Goal: Task Accomplishment & Management: Use online tool/utility

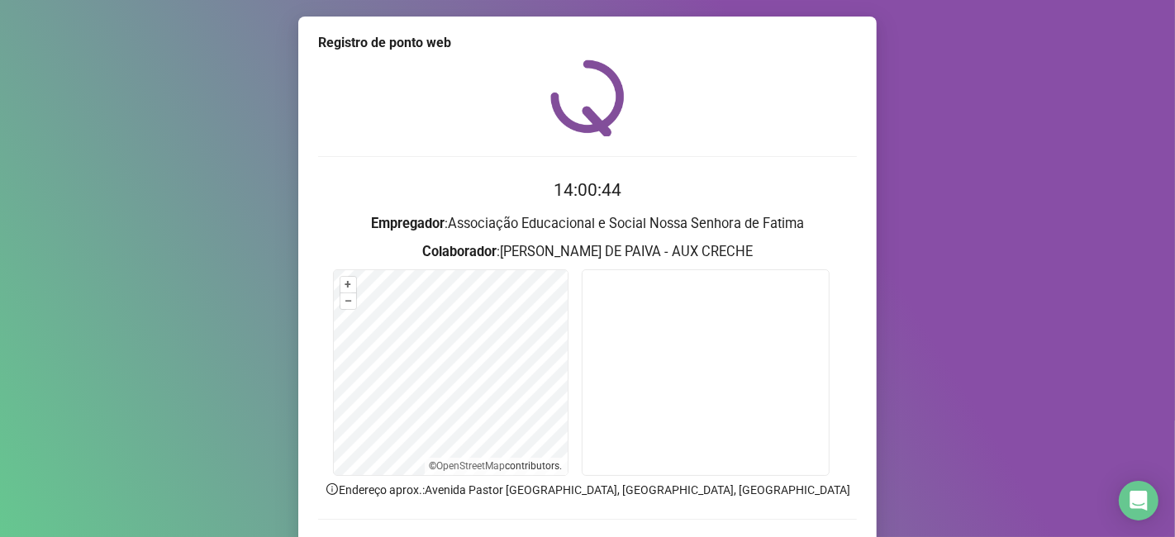
scroll to position [107, 0]
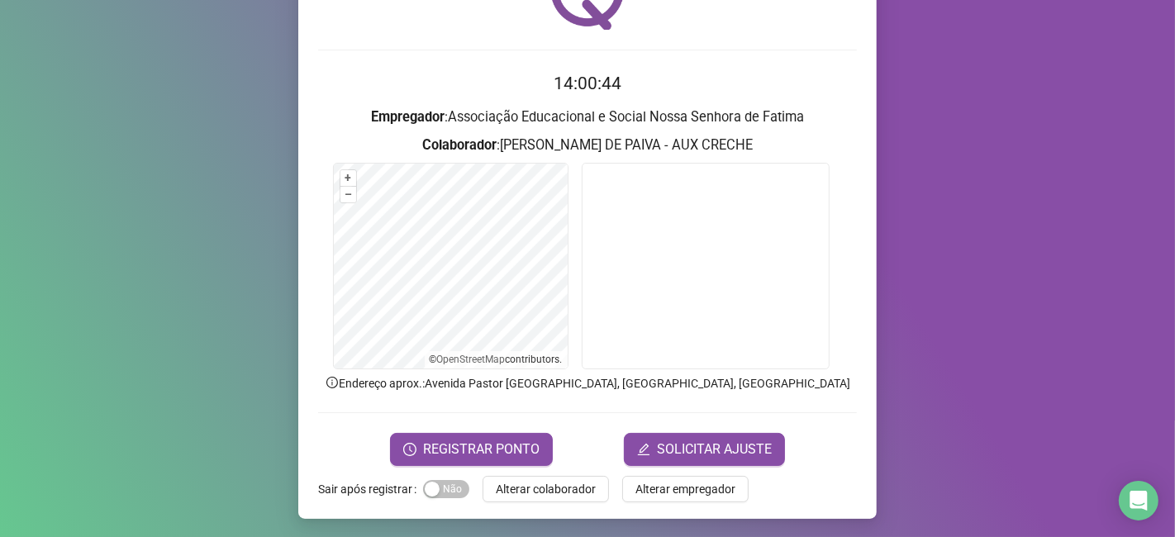
click at [496, 487] on span "Alterar colaborador" at bounding box center [546, 489] width 100 height 18
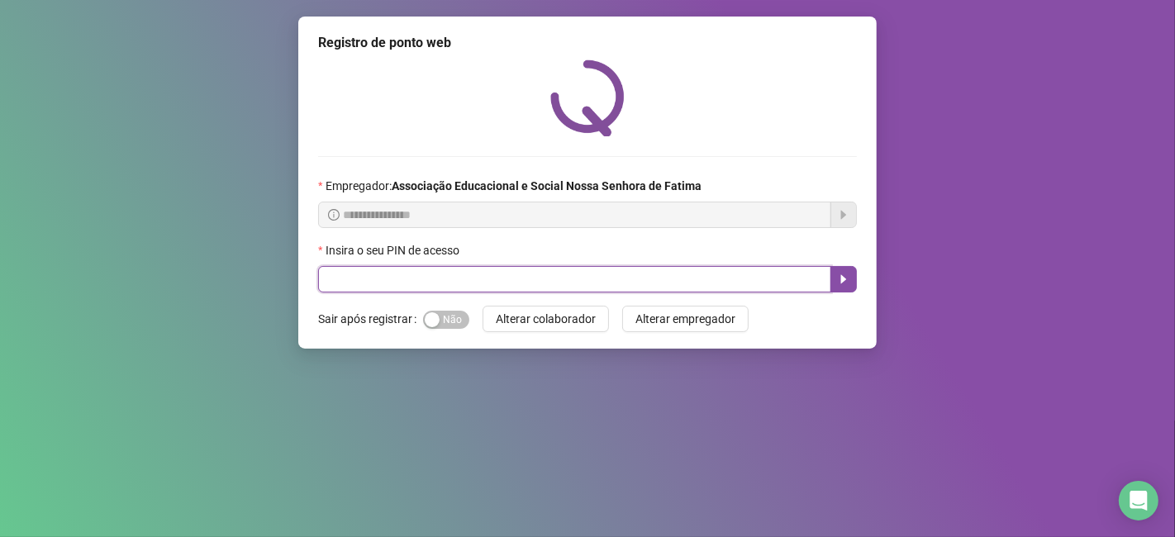
click at [436, 273] on input "text" at bounding box center [574, 279] width 513 height 26
type input "****"
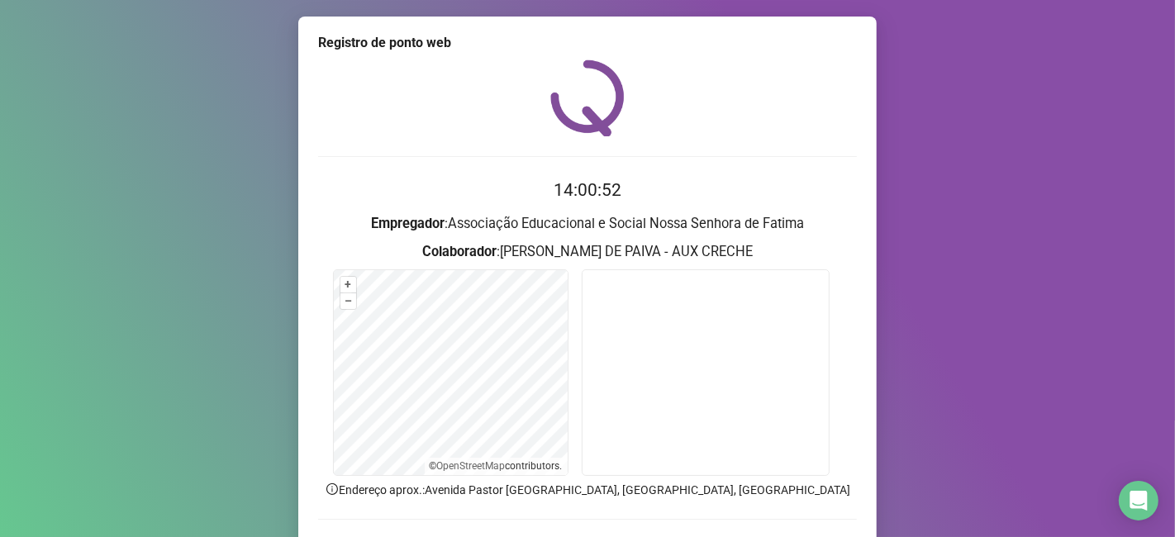
scroll to position [107, 0]
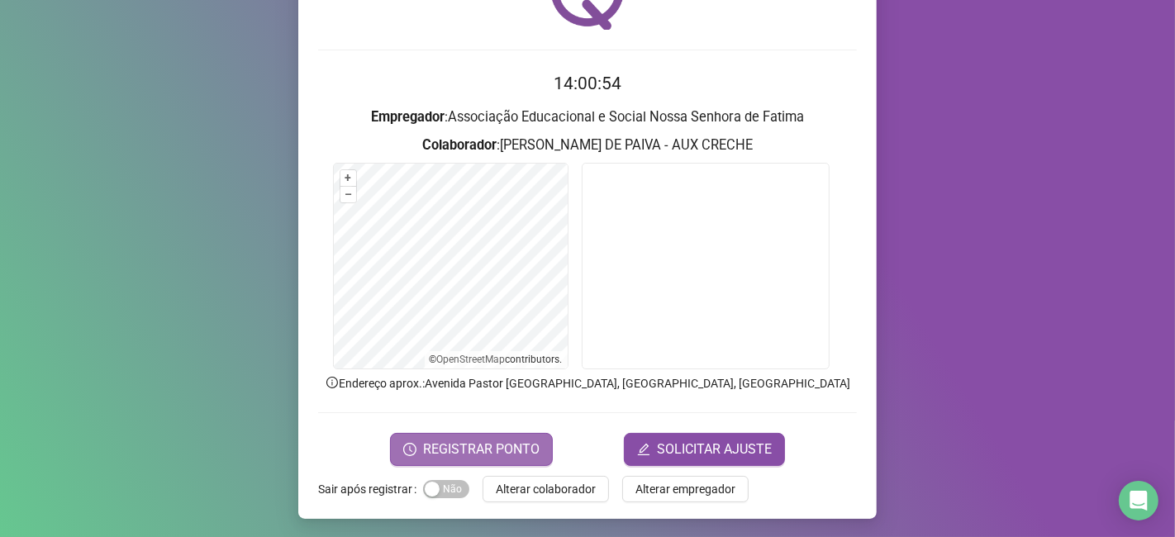
click at [521, 445] on span "REGISTRAR PONTO" at bounding box center [481, 450] width 116 height 20
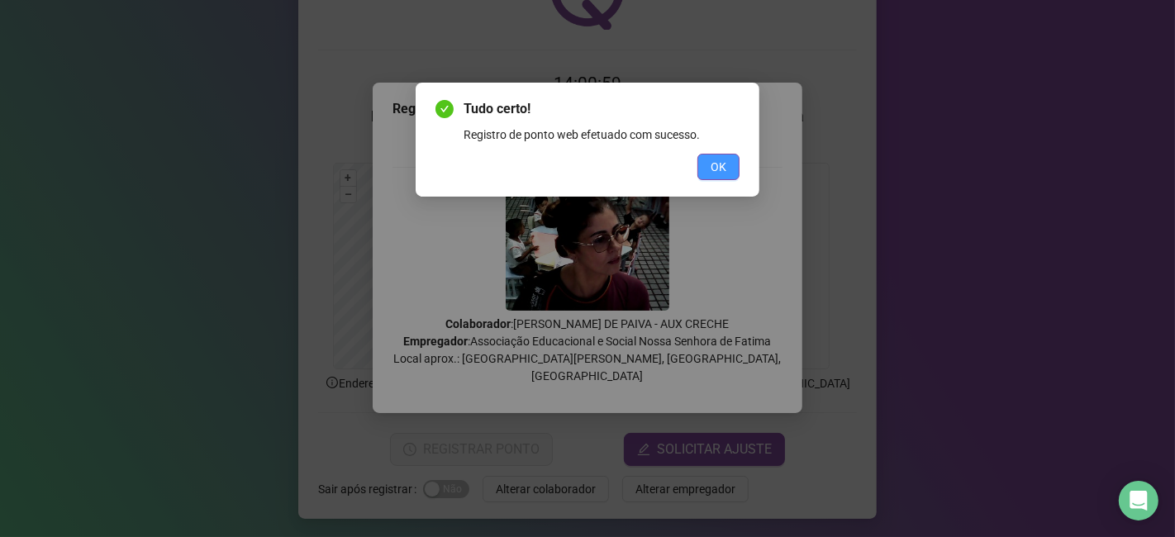
click at [733, 170] on button "OK" at bounding box center [718, 167] width 42 height 26
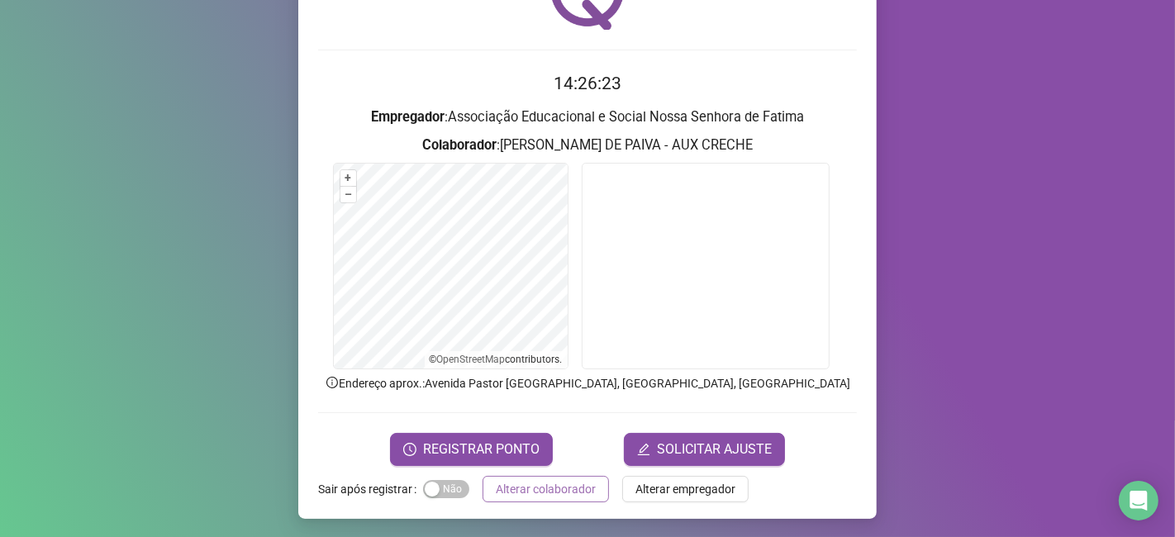
click at [484, 488] on button "Alterar colaborador" at bounding box center [546, 489] width 126 height 26
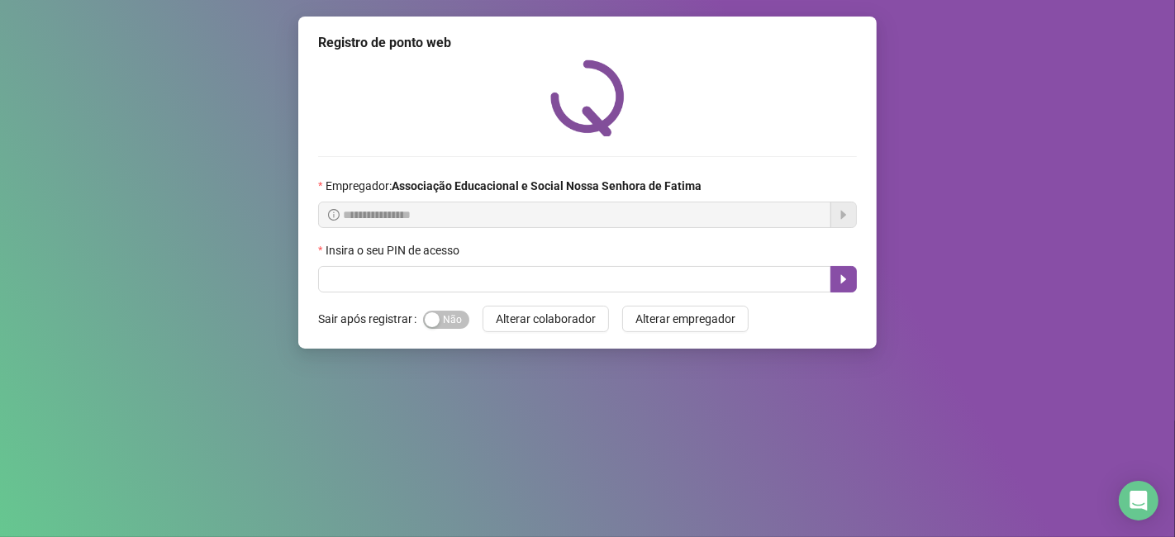
drag, startPoint x: 478, startPoint y: 244, endPoint x: 487, endPoint y: 260, distance: 18.9
click at [480, 244] on div "Insira o seu PIN de acesso" at bounding box center [587, 253] width 539 height 25
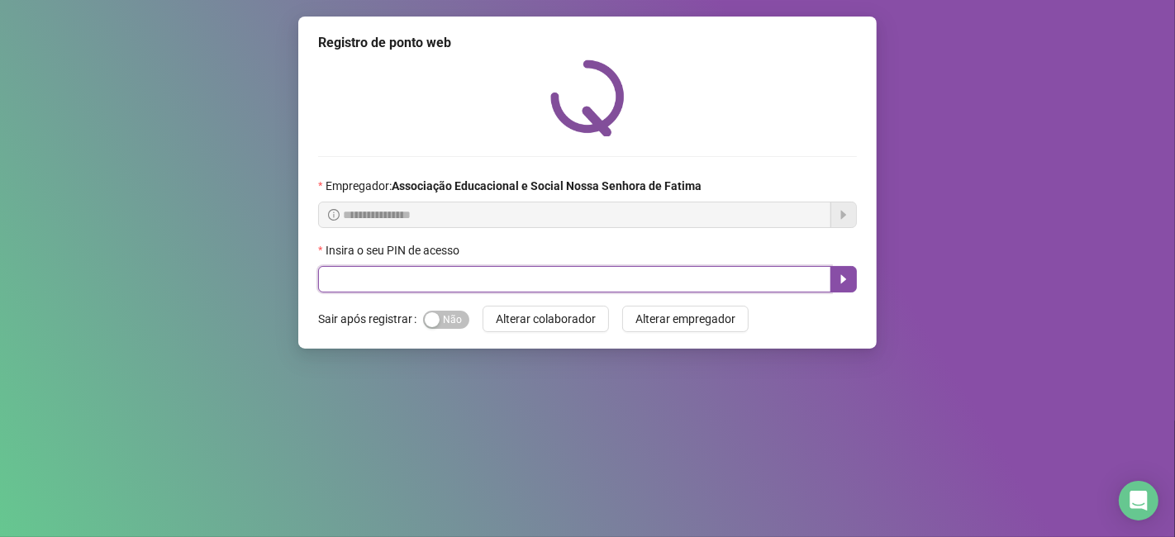
click at [497, 282] on input "text" at bounding box center [574, 279] width 513 height 26
type input "****"
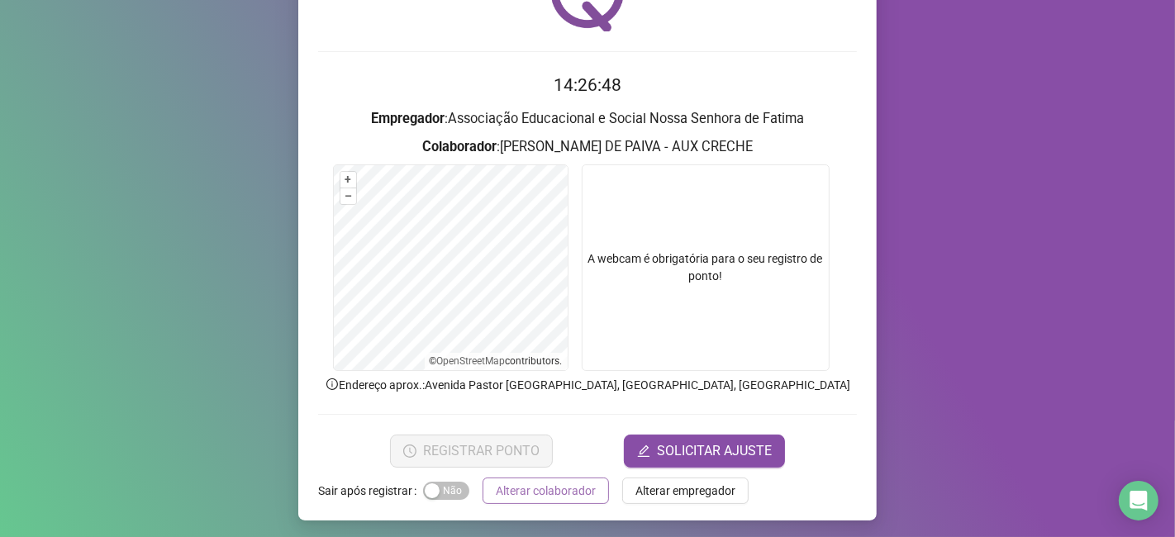
scroll to position [107, 0]
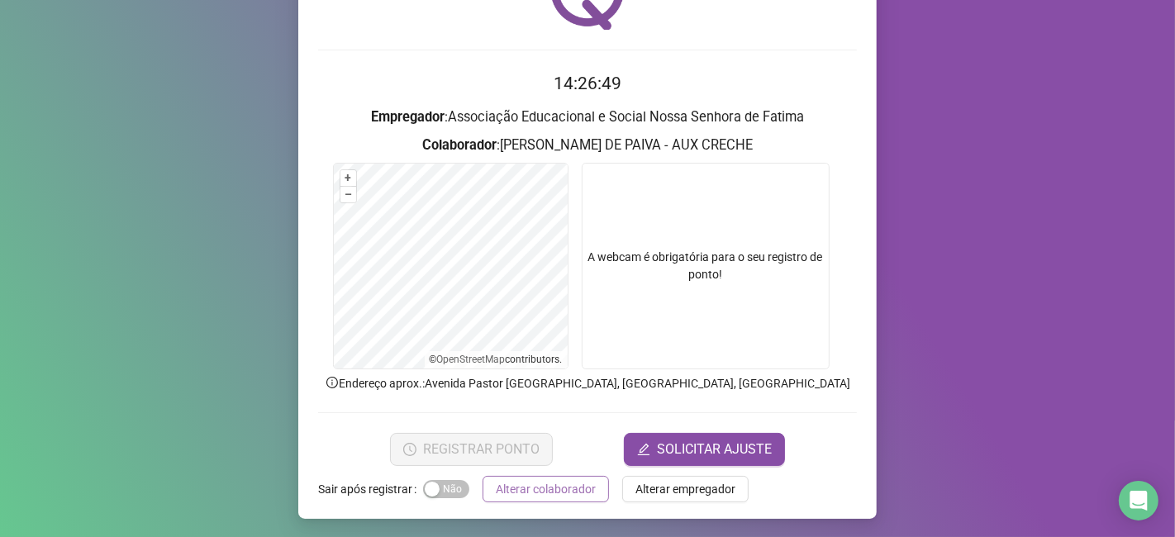
click at [515, 483] on span "Alterar colaborador" at bounding box center [546, 489] width 100 height 18
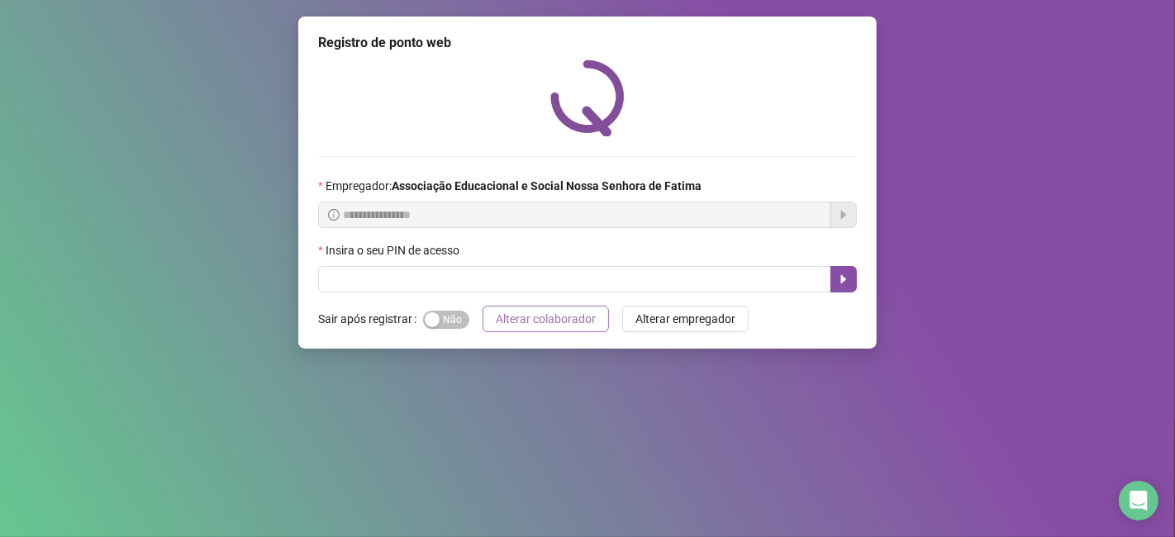
scroll to position [0, 0]
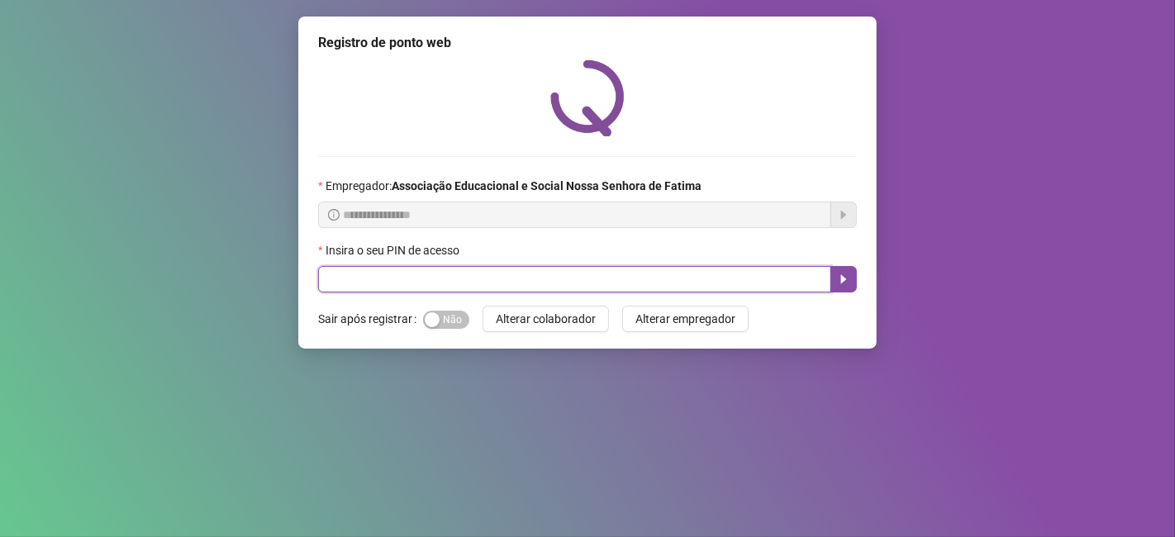
click at [513, 279] on input "text" at bounding box center [574, 279] width 513 height 26
type input "****"
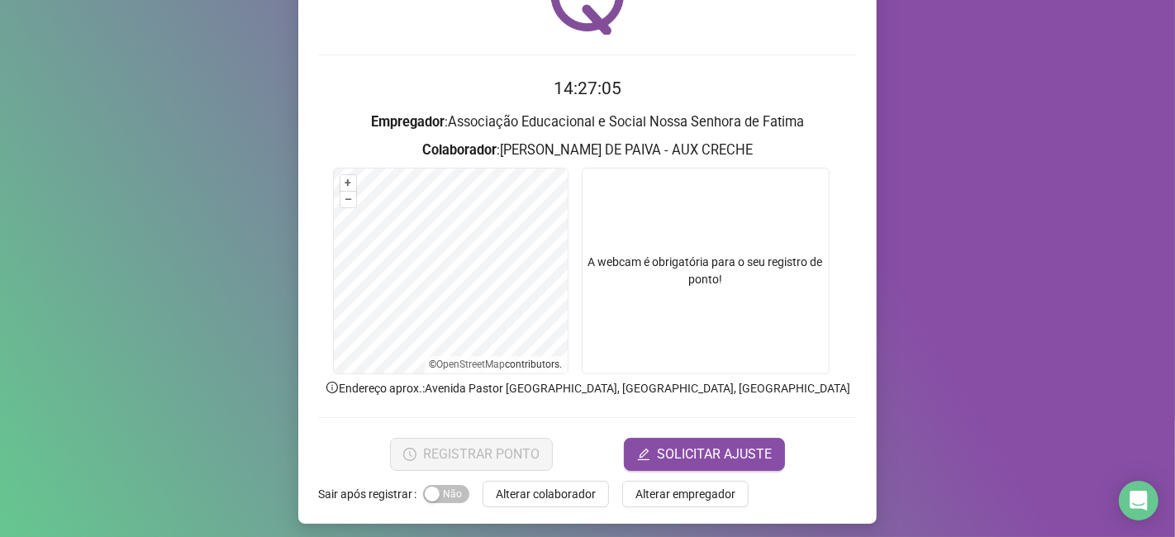
scroll to position [107, 0]
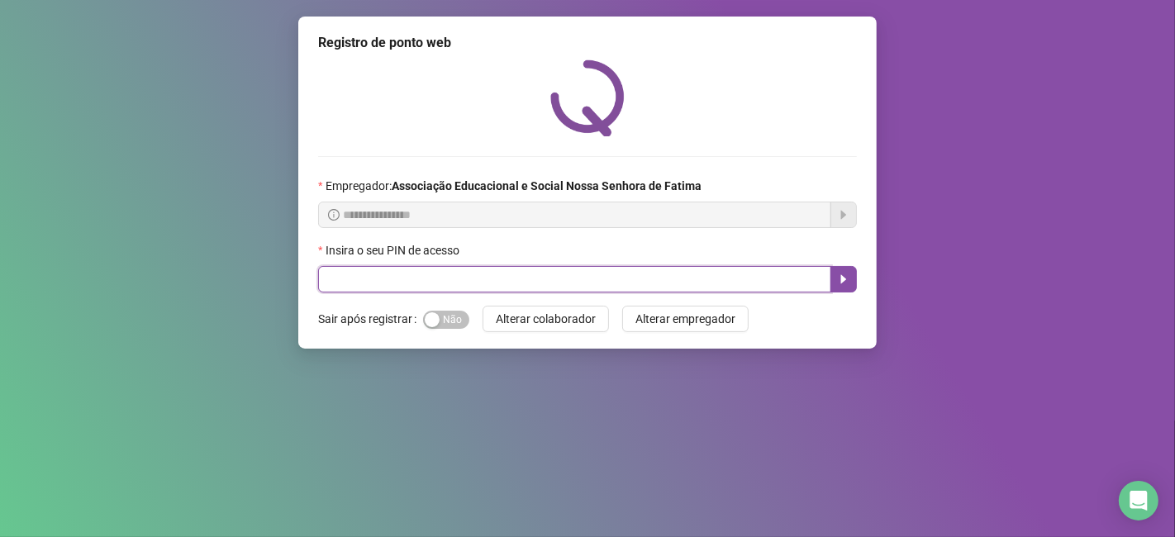
click at [513, 273] on input "text" at bounding box center [574, 279] width 513 height 26
type input "****"
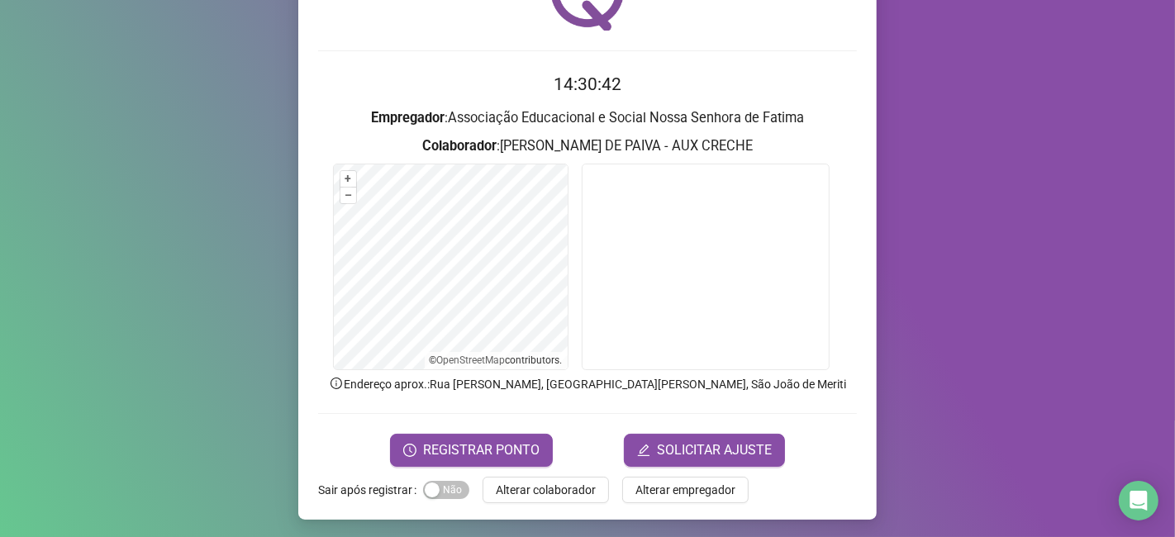
scroll to position [107, 0]
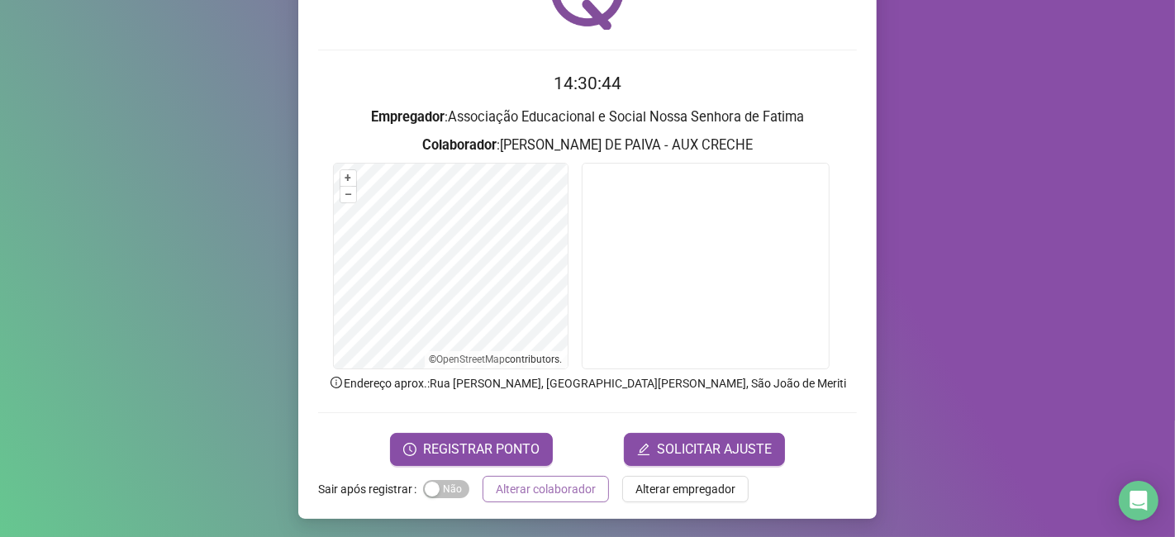
click at [505, 485] on span "Alterar colaborador" at bounding box center [546, 489] width 100 height 18
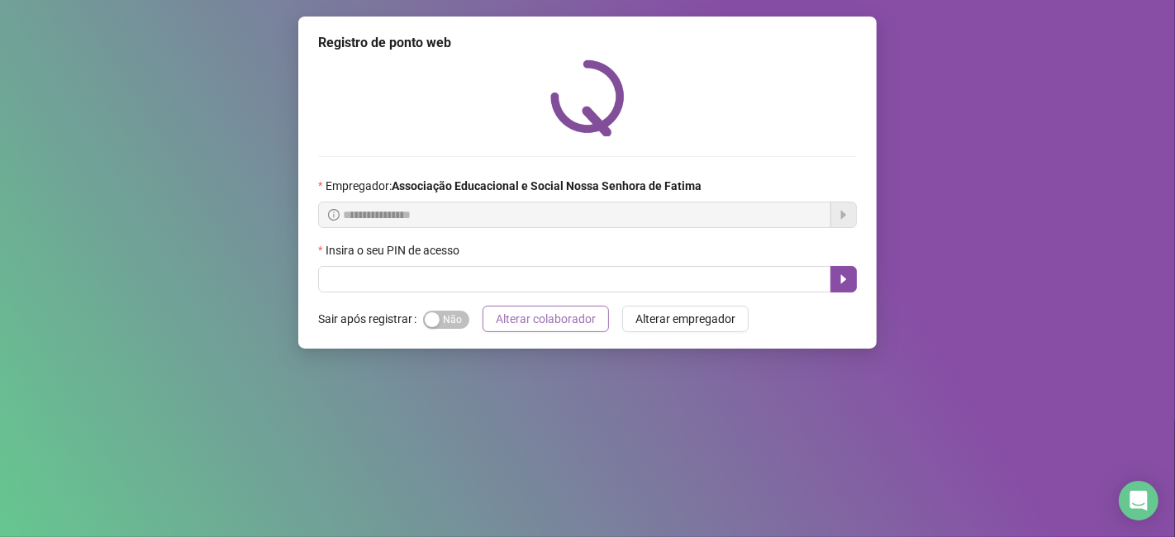
scroll to position [0, 0]
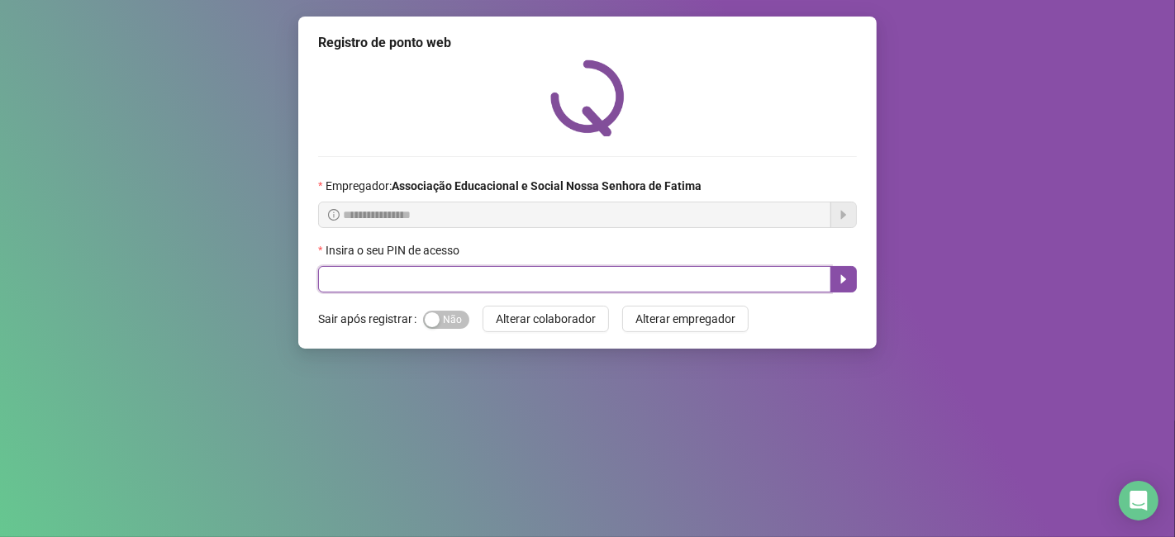
click at [451, 282] on input "text" at bounding box center [574, 279] width 513 height 26
type input "****"
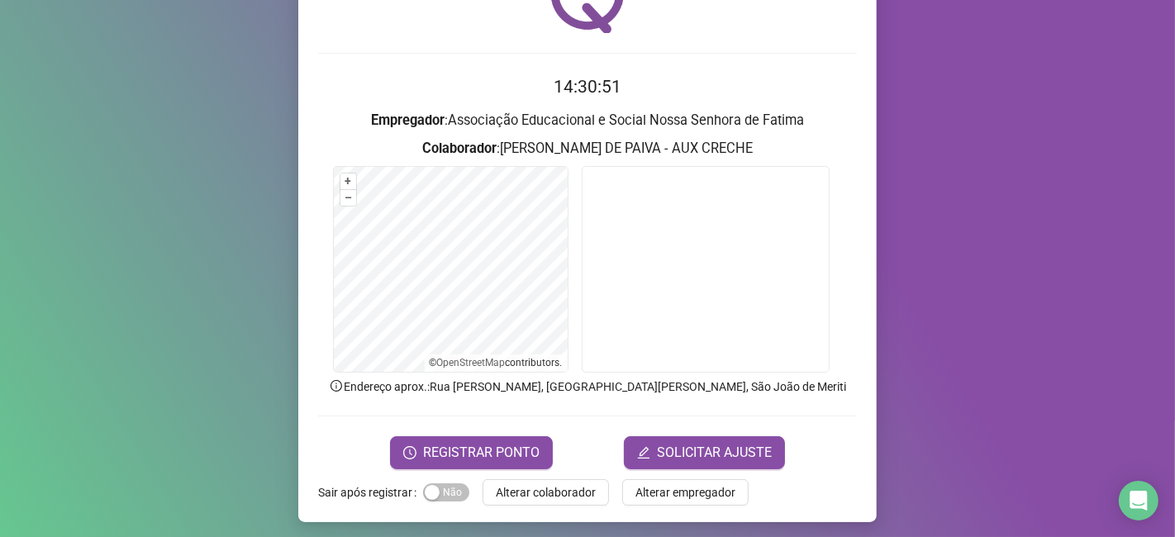
scroll to position [107, 0]
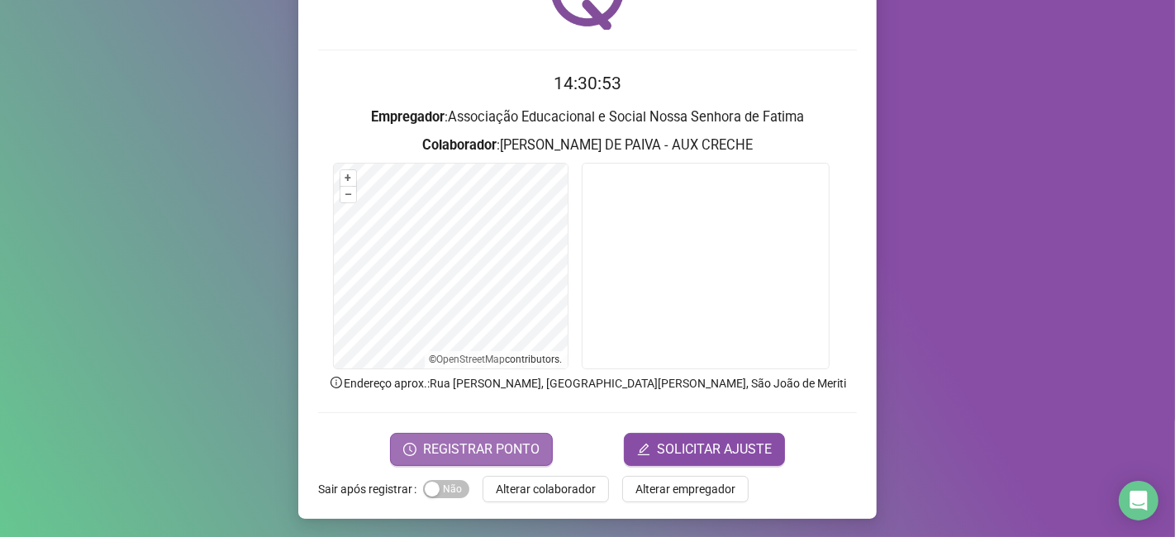
click at [497, 445] on span "REGISTRAR PONTO" at bounding box center [481, 450] width 116 height 20
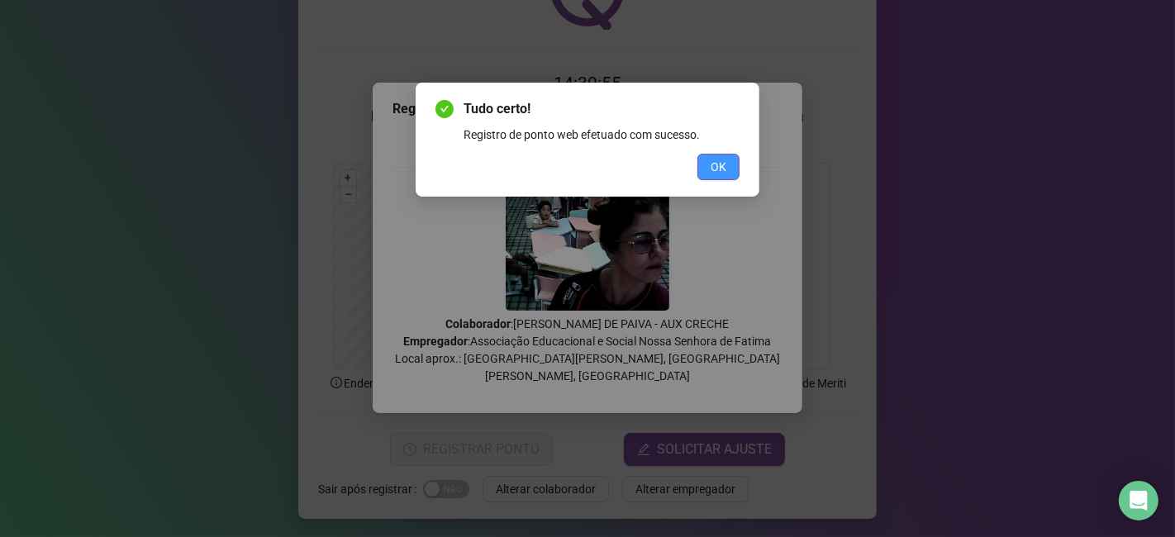
click at [729, 171] on button "OK" at bounding box center [718, 167] width 42 height 26
